Goal: Task Accomplishment & Management: Use online tool/utility

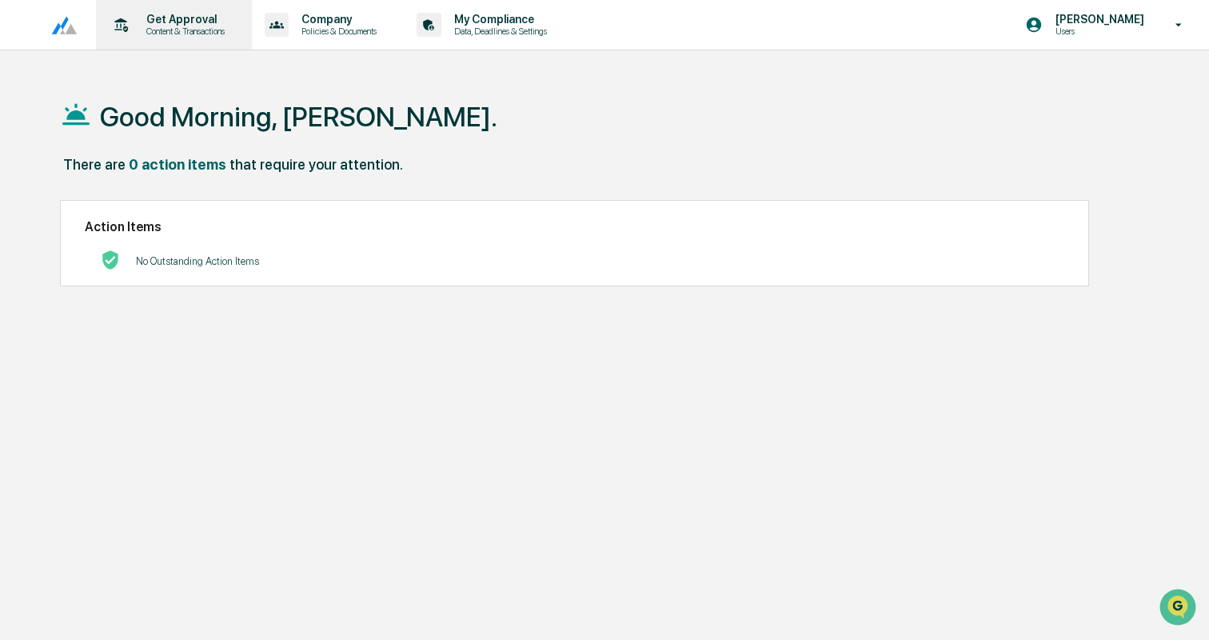
click at [212, 18] on p "Get Approval" at bounding box center [183, 19] width 99 height 13
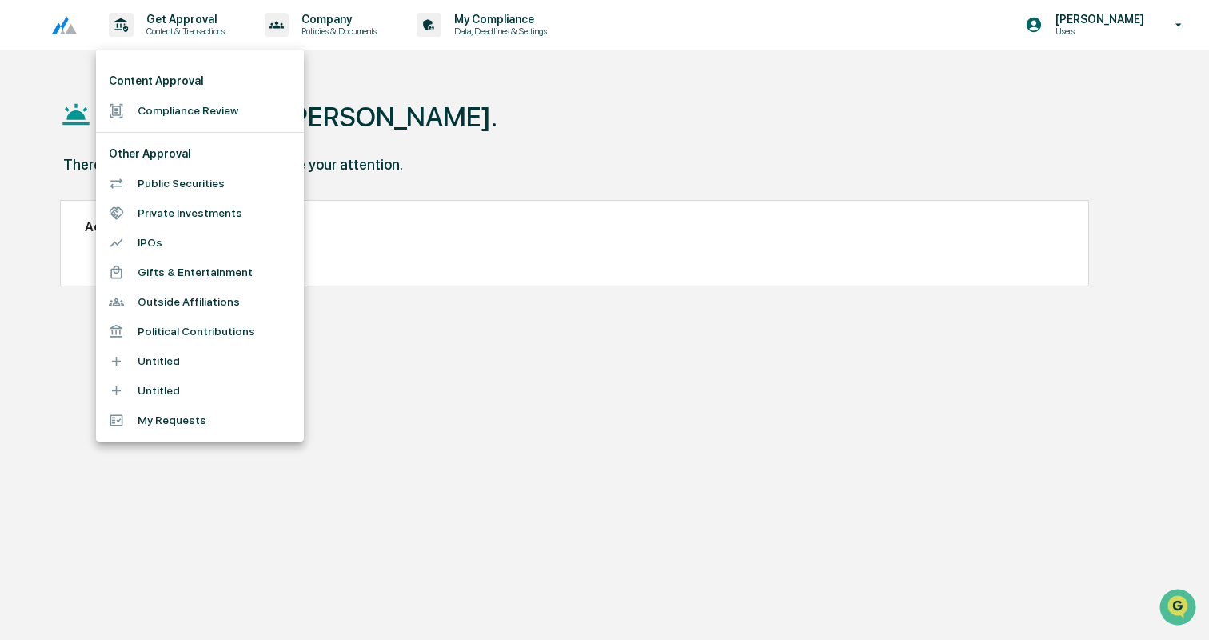
click at [199, 113] on li "Compliance Review" at bounding box center [200, 111] width 208 height 30
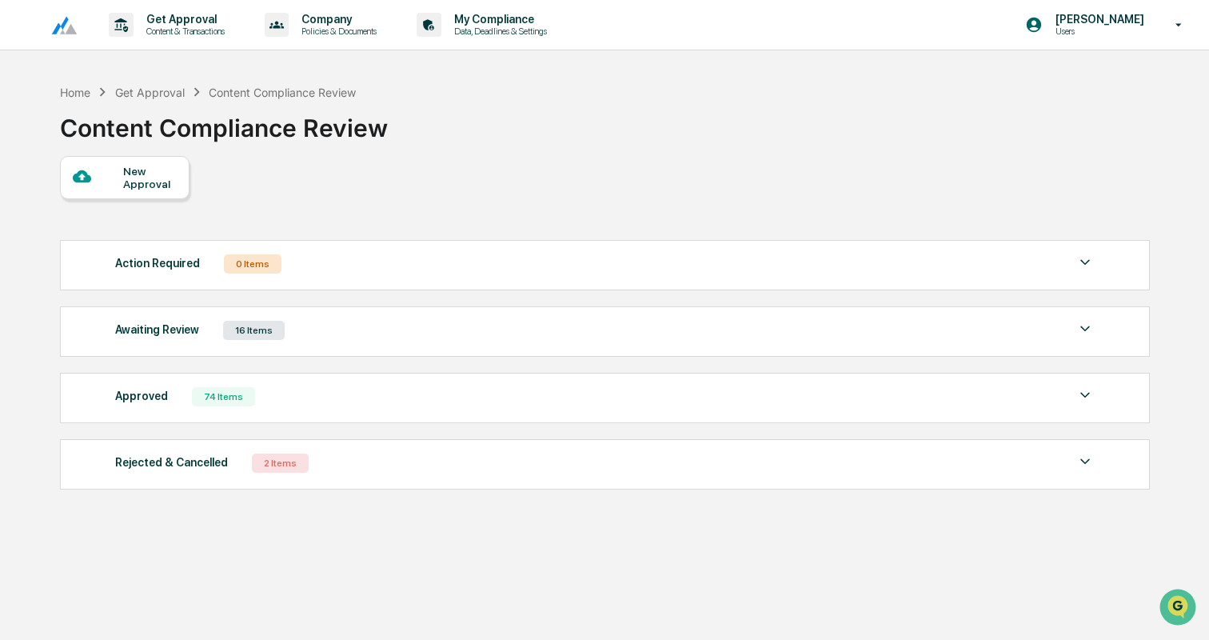
click at [274, 337] on div "16 Items" at bounding box center [254, 330] width 62 height 19
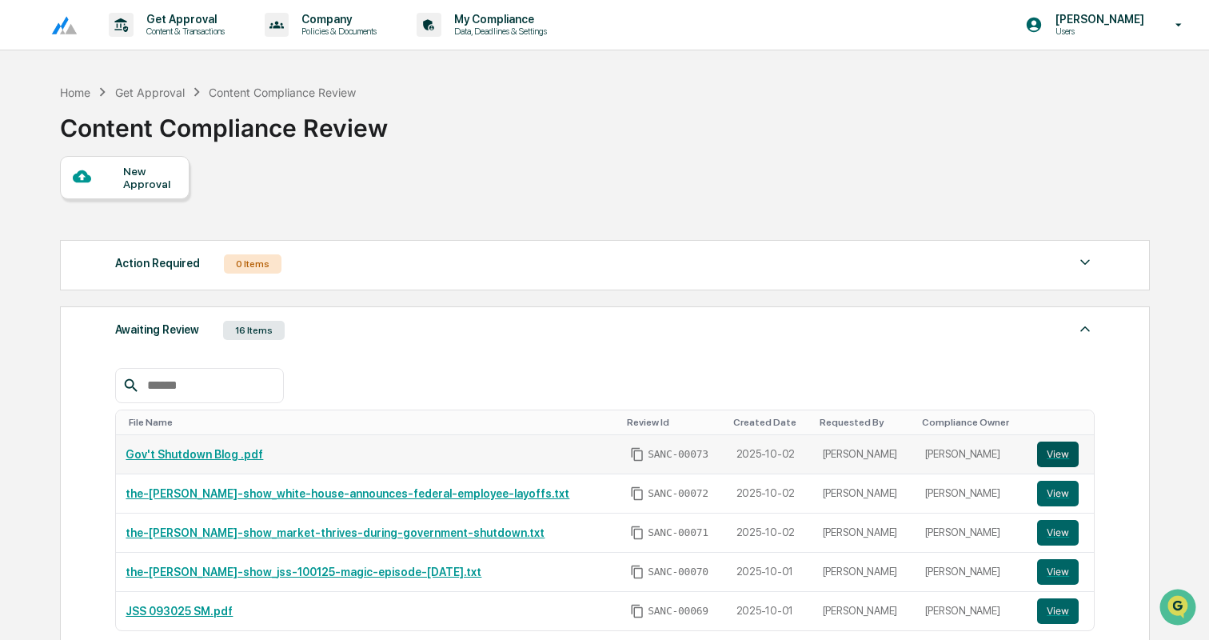
click at [1060, 457] on button "View" at bounding box center [1058, 454] width 42 height 26
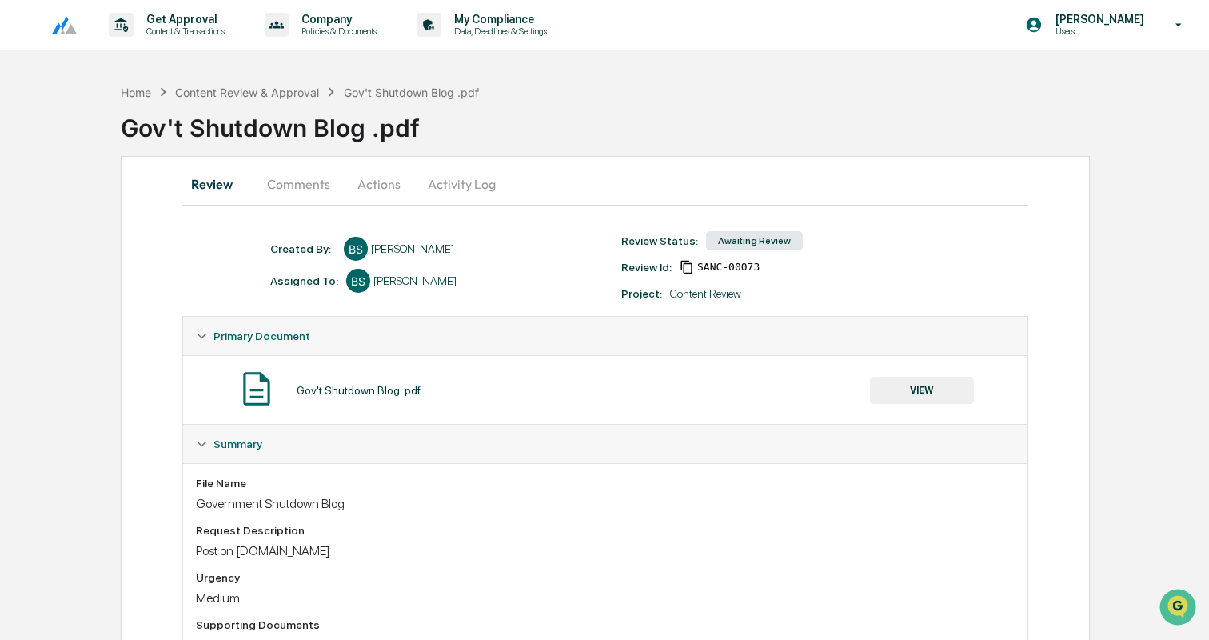
scroll to position [54, 0]
